Goal: Communication & Community: Ask a question

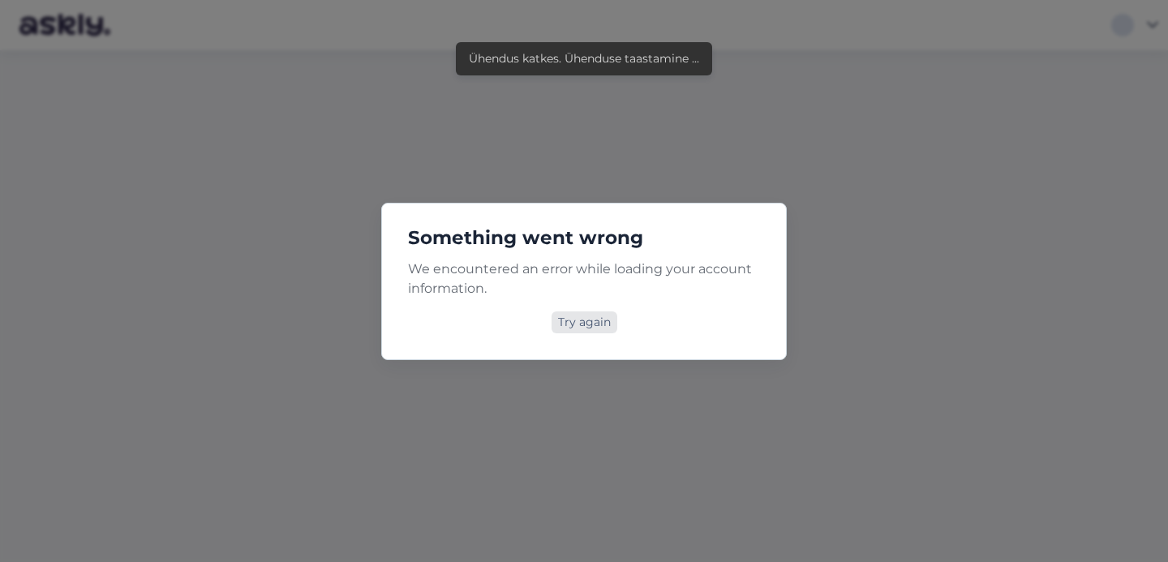
click at [580, 316] on div "Try again" at bounding box center [585, 323] width 66 height 22
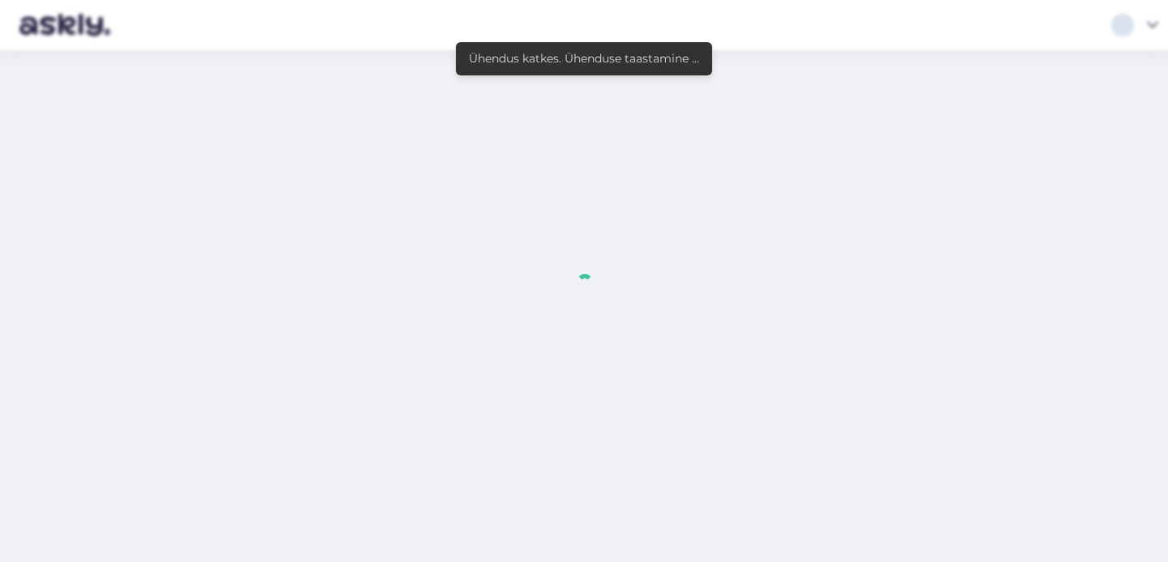
click at [669, 123] on div at bounding box center [584, 281] width 1168 height 562
click at [465, 29] on div at bounding box center [584, 281] width 1168 height 562
